Goal: Information Seeking & Learning: Learn about a topic

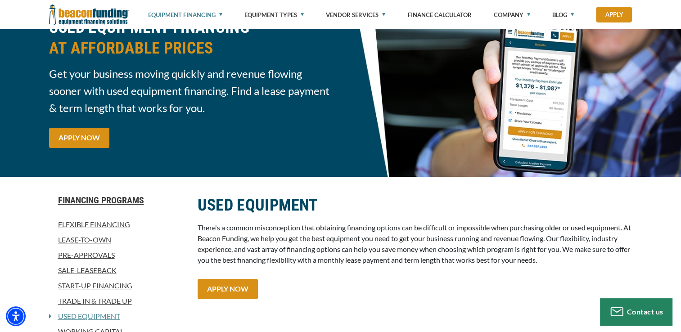
scroll to position [180, 0]
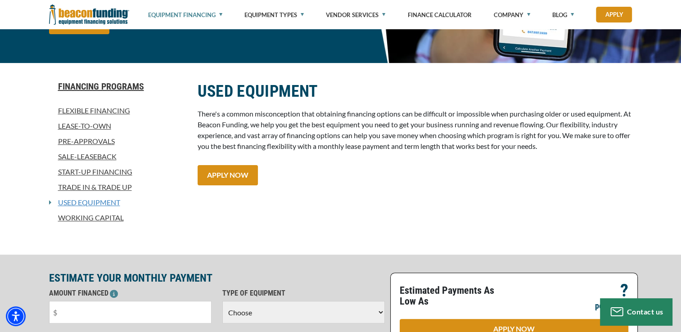
click at [73, 204] on link "Used Equipment" at bounding box center [85, 202] width 69 height 11
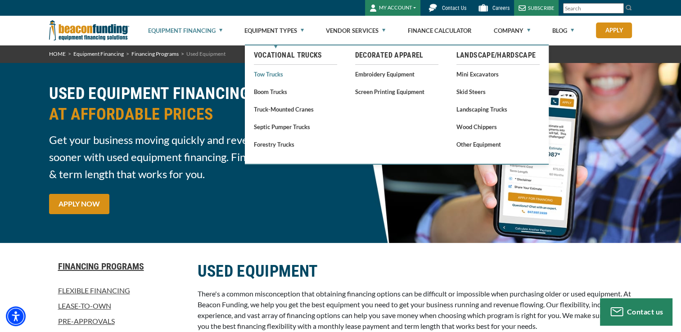
click at [272, 77] on link "Tow Trucks" at bounding box center [295, 73] width 83 height 11
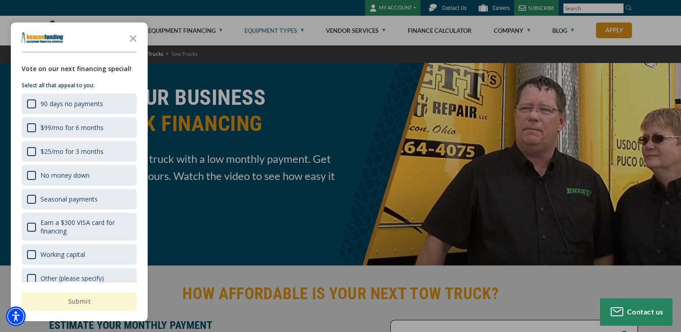
click at [204, 27] on div at bounding box center [340, 166] width 681 height 332
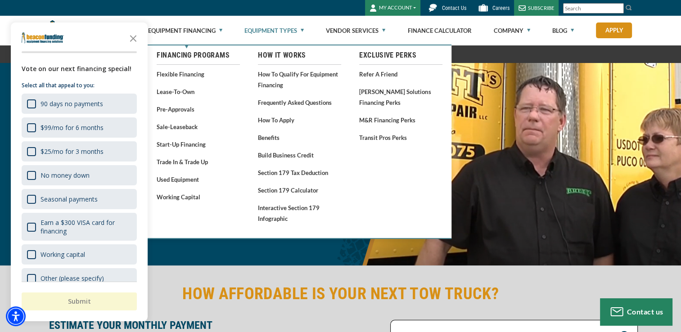
click at [246, 10] on div "MY ACCOUNT Login Features Request Access Contact Us Careers SUBSCRIBE" at bounding box center [341, 8] width 584 height 16
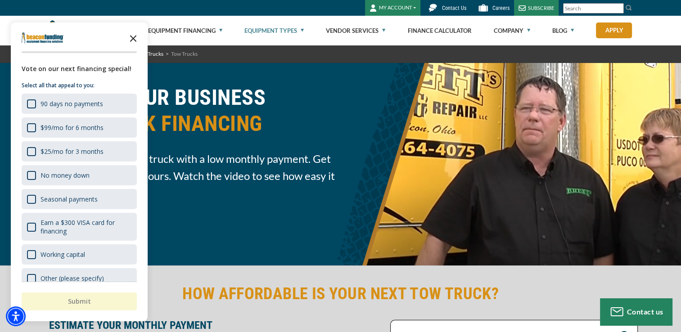
click at [136, 37] on icon "Close the survey" at bounding box center [133, 38] width 18 height 18
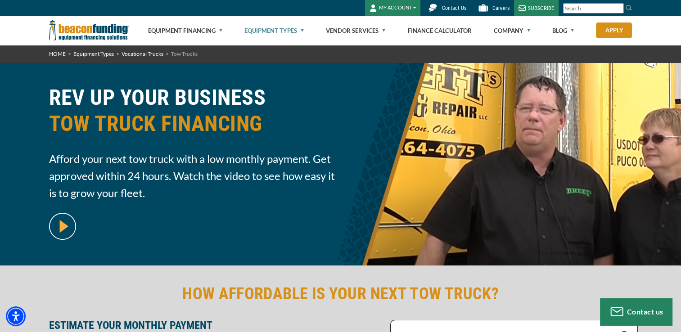
click at [60, 53] on link "HOME" at bounding box center [57, 53] width 17 height 7
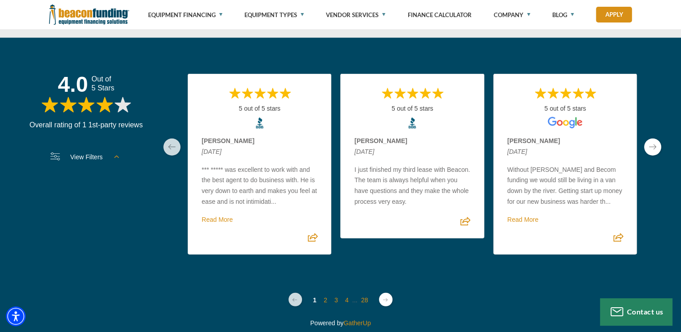
scroll to position [2323, 0]
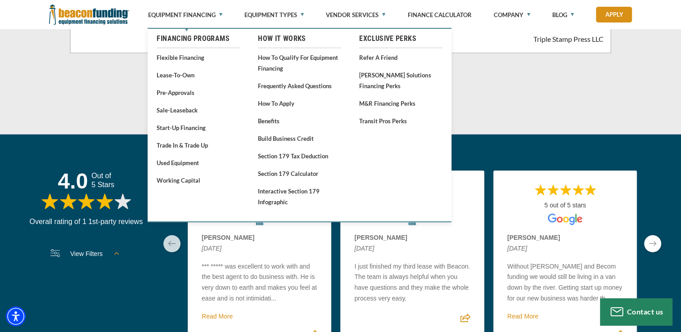
click at [495, 91] on div "View More Testimonials" at bounding box center [341, 101] width 584 height 29
